Goal: Task Accomplishment & Management: Manage account settings

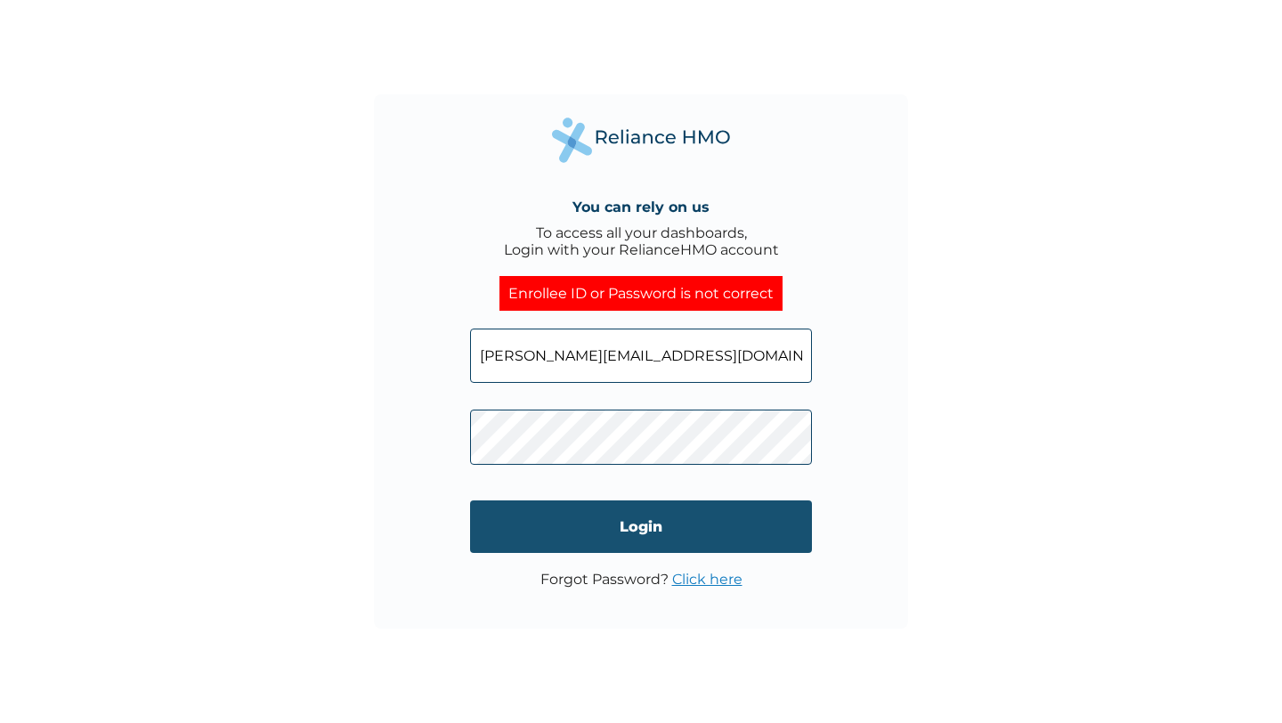
click at [628, 529] on input "Login" at bounding box center [641, 526] width 342 height 53
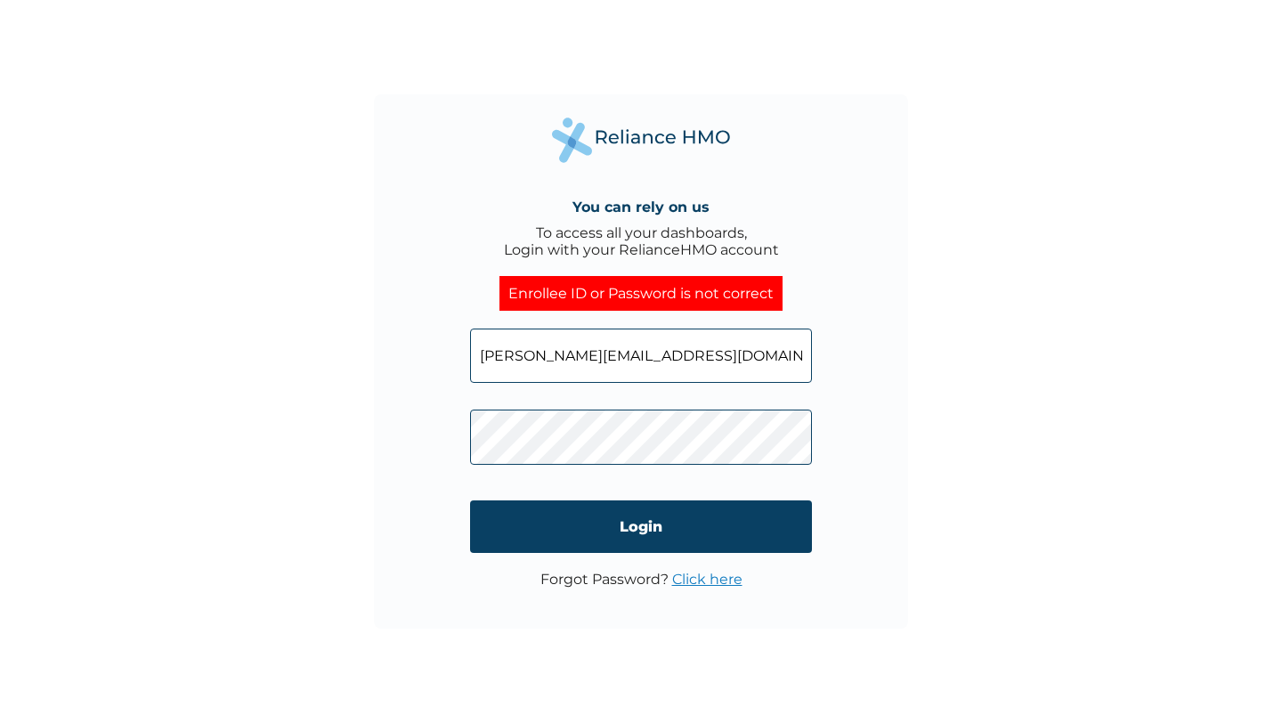
click at [441, 436] on div "You can rely on us To access all your dashboards, Login with your RelianceHMO a…" at bounding box center [641, 361] width 534 height 534
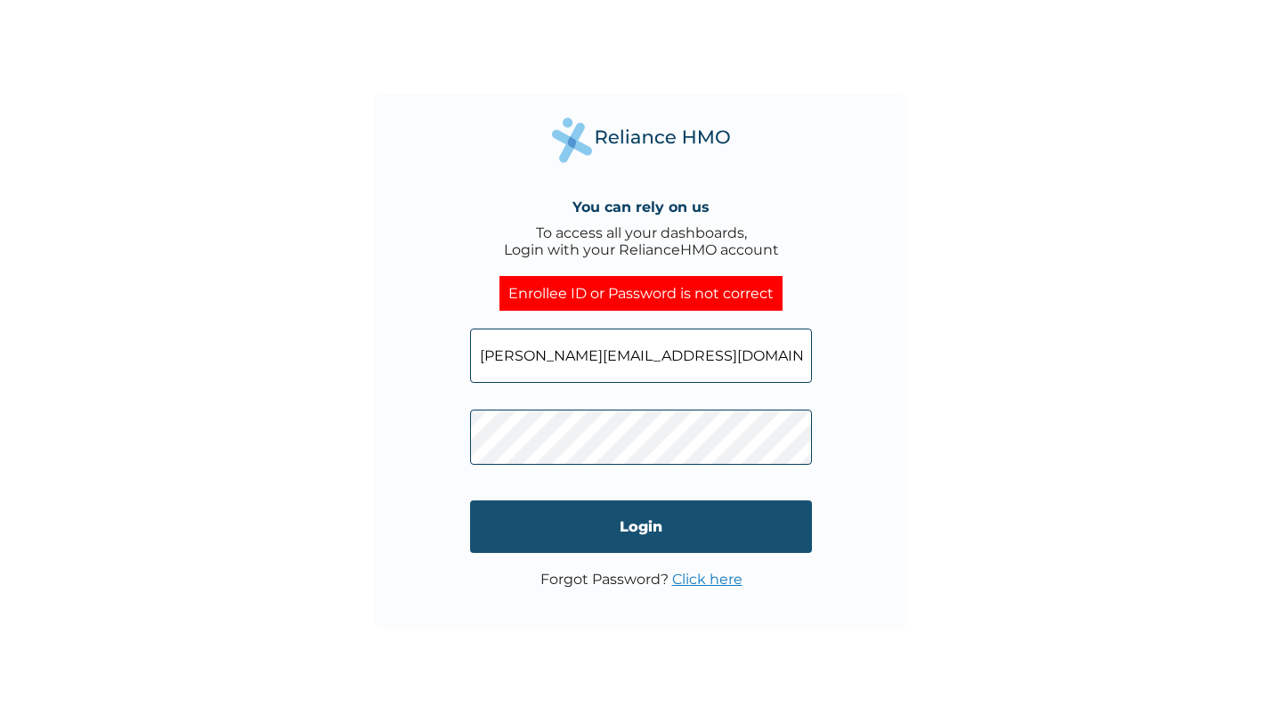
click at [529, 526] on input "Login" at bounding box center [641, 526] width 342 height 53
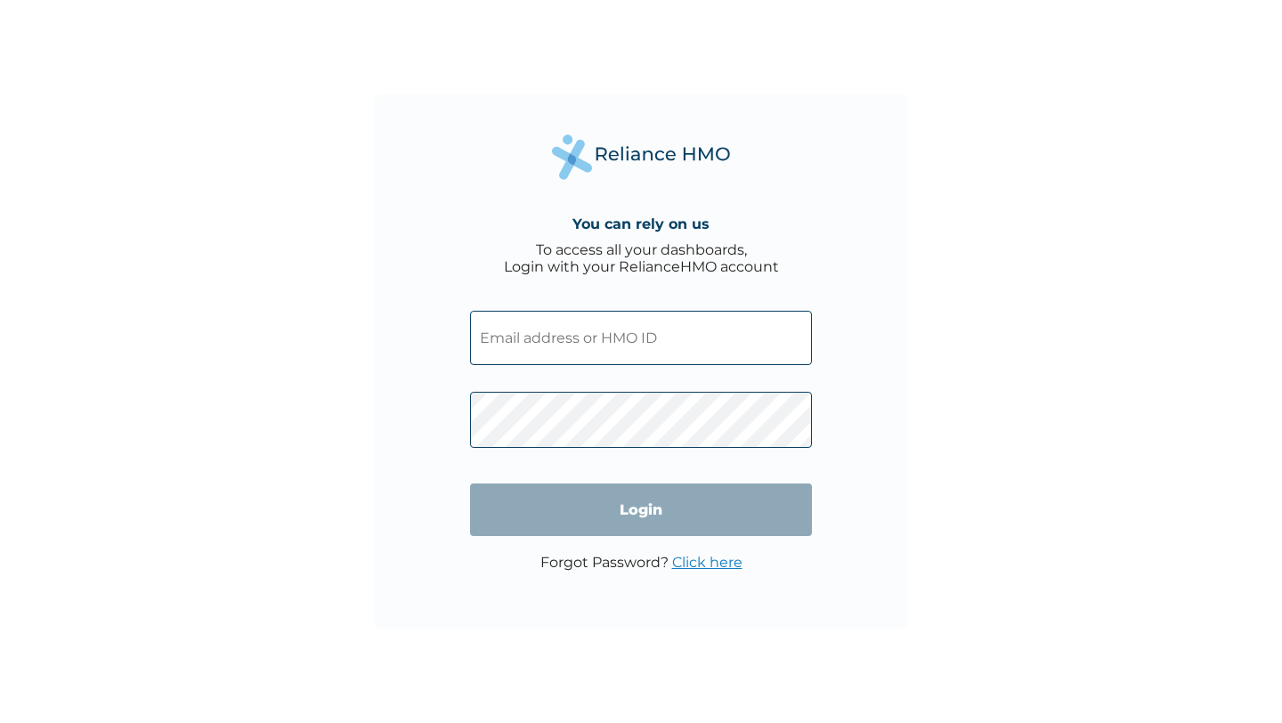
type input "[PERSON_NAME][EMAIL_ADDRESS][DOMAIN_NAME]"
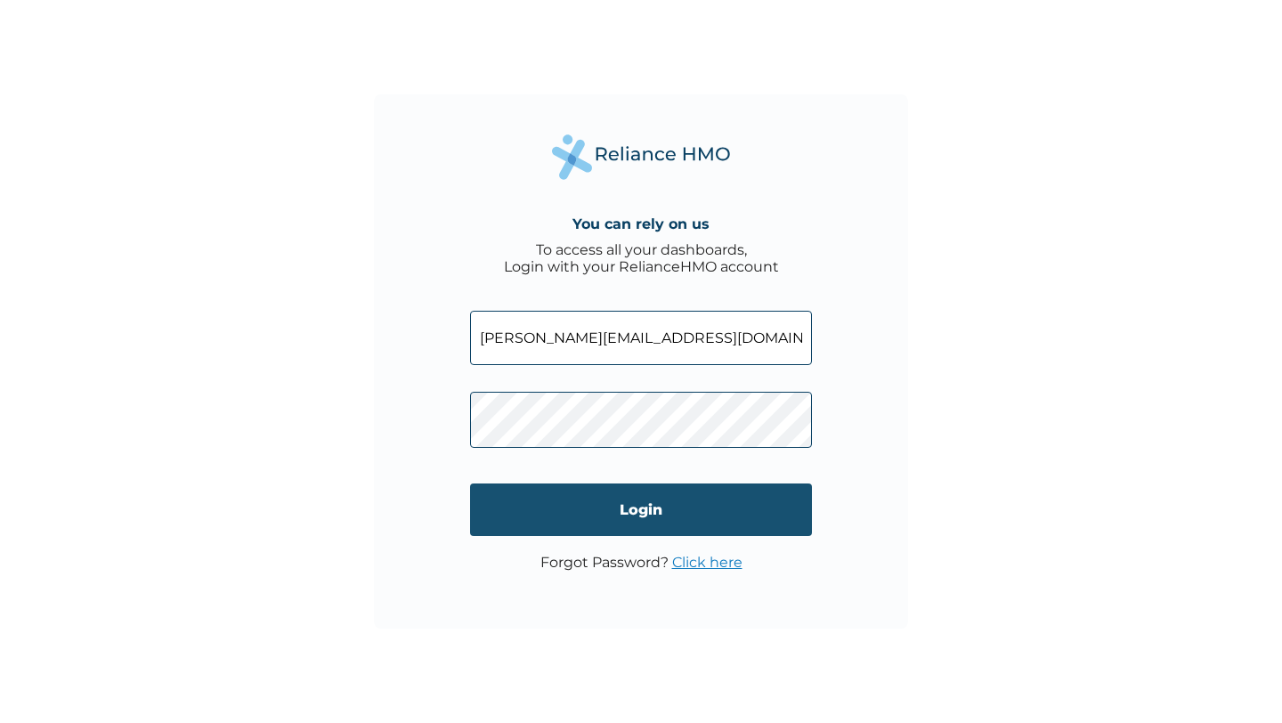
click at [648, 517] on input "Login" at bounding box center [641, 509] width 342 height 53
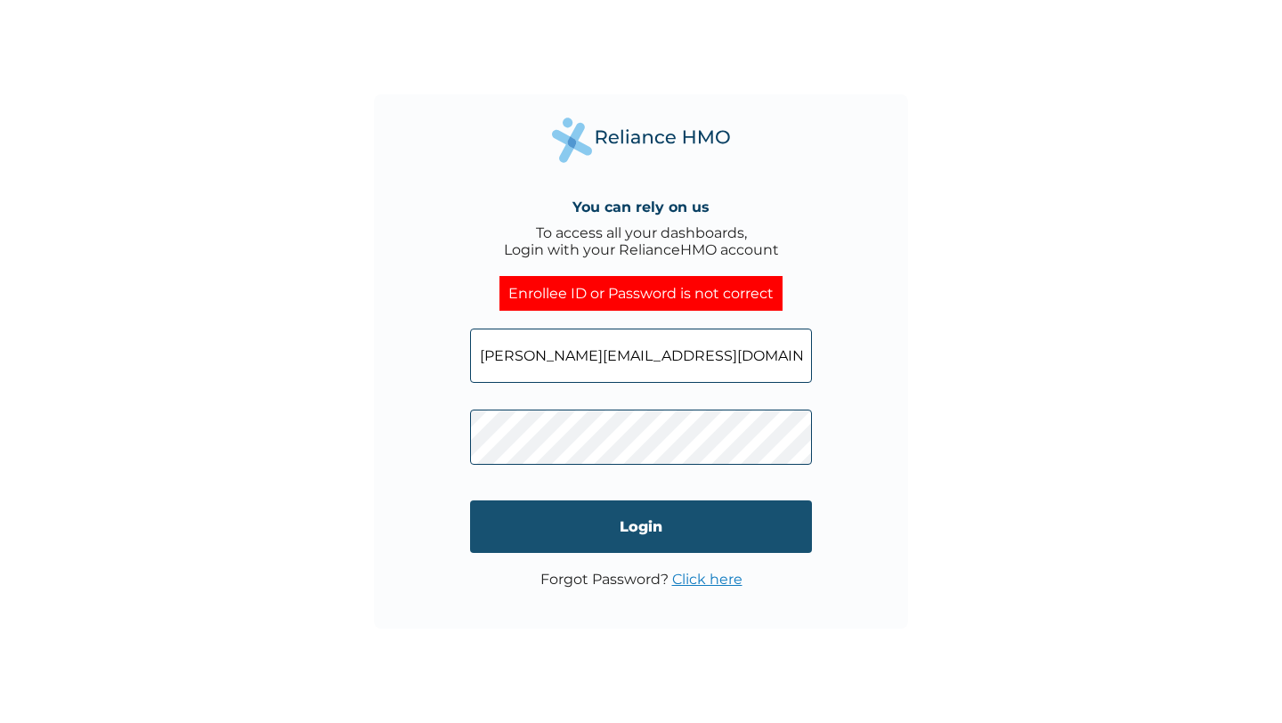
click at [533, 524] on input "Login" at bounding box center [641, 526] width 342 height 53
click at [624, 529] on input "Login" at bounding box center [641, 526] width 342 height 53
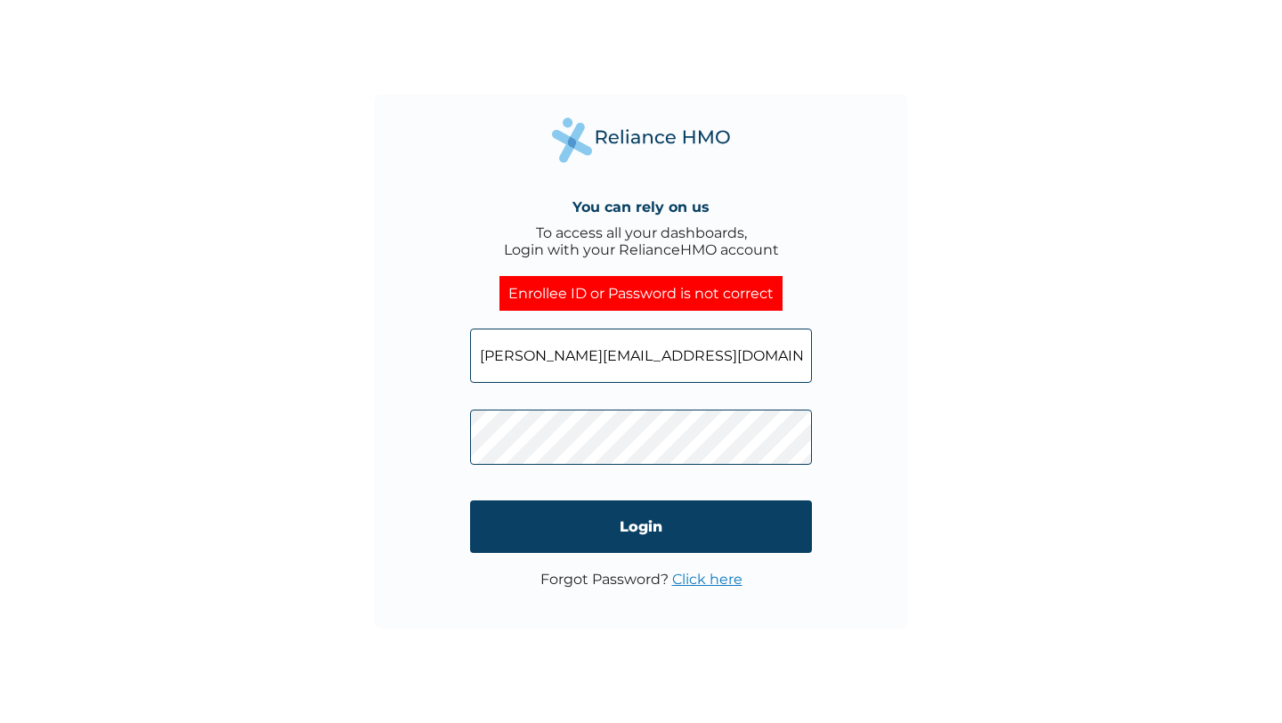
click at [450, 436] on div "You can rely on us To access all your dashboards, Login with your RelianceHMO a…" at bounding box center [641, 361] width 534 height 534
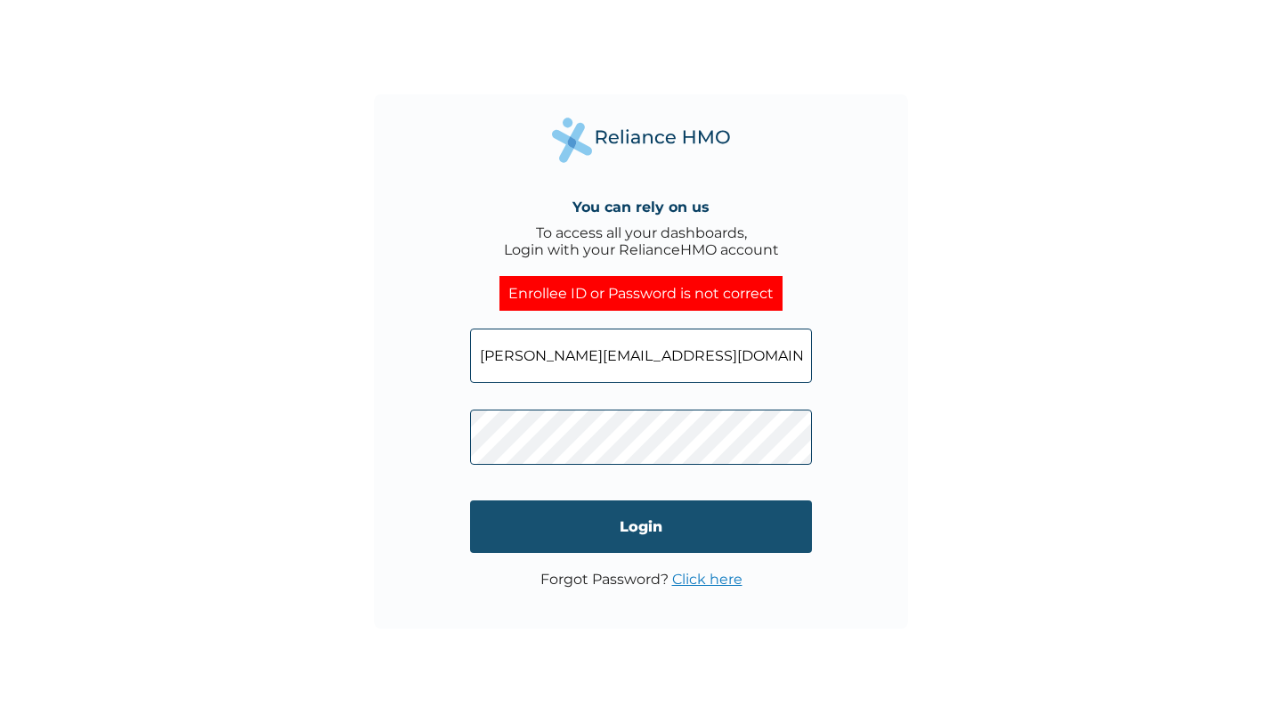
click at [515, 515] on input "Login" at bounding box center [641, 526] width 342 height 53
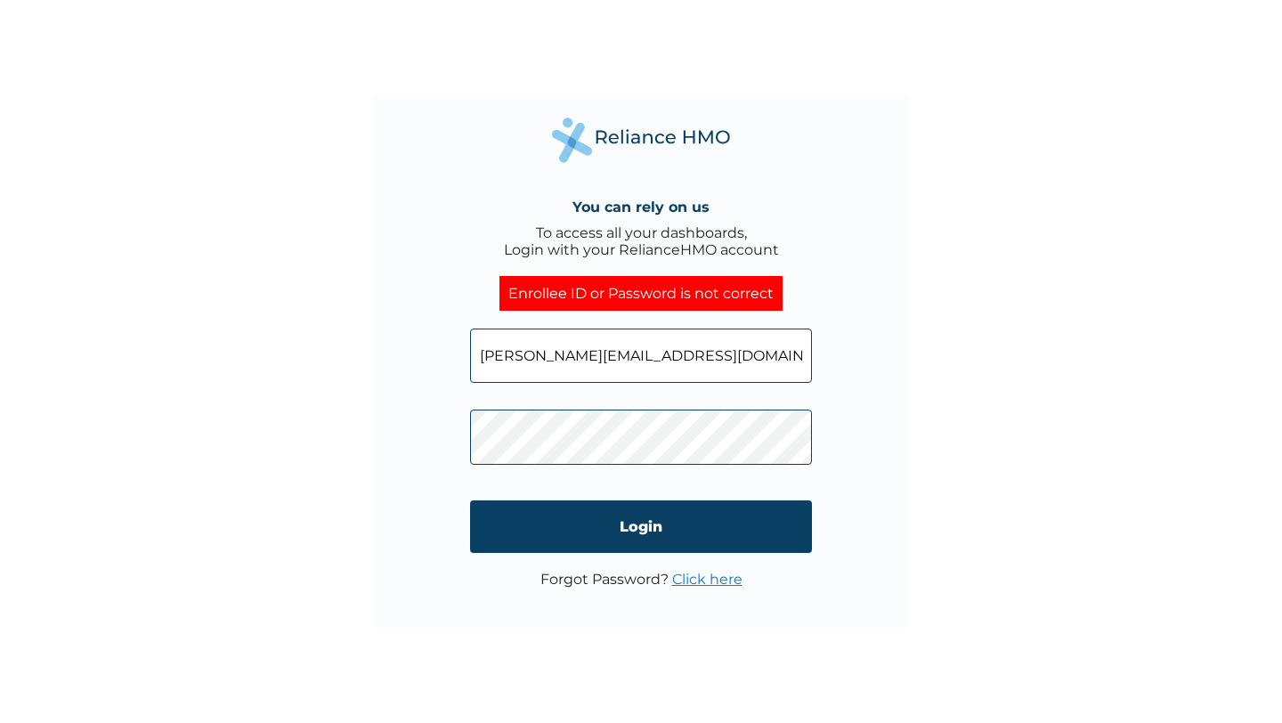
click at [430, 434] on div "You can rely on us To access all your dashboards, Login with your RelianceHMO a…" at bounding box center [641, 361] width 534 height 534
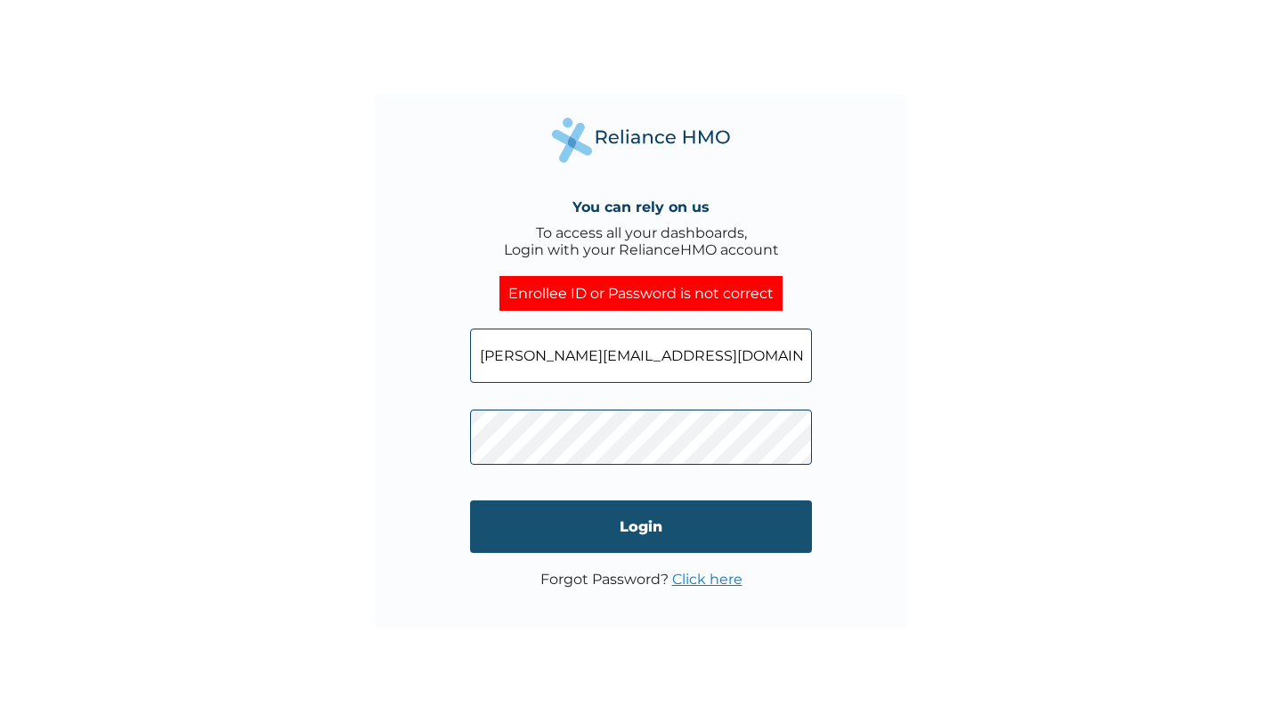
click at [533, 530] on input "Login" at bounding box center [641, 526] width 342 height 53
click at [620, 541] on input "Login" at bounding box center [641, 526] width 342 height 53
